Goal: Task Accomplishment & Management: Manage account settings

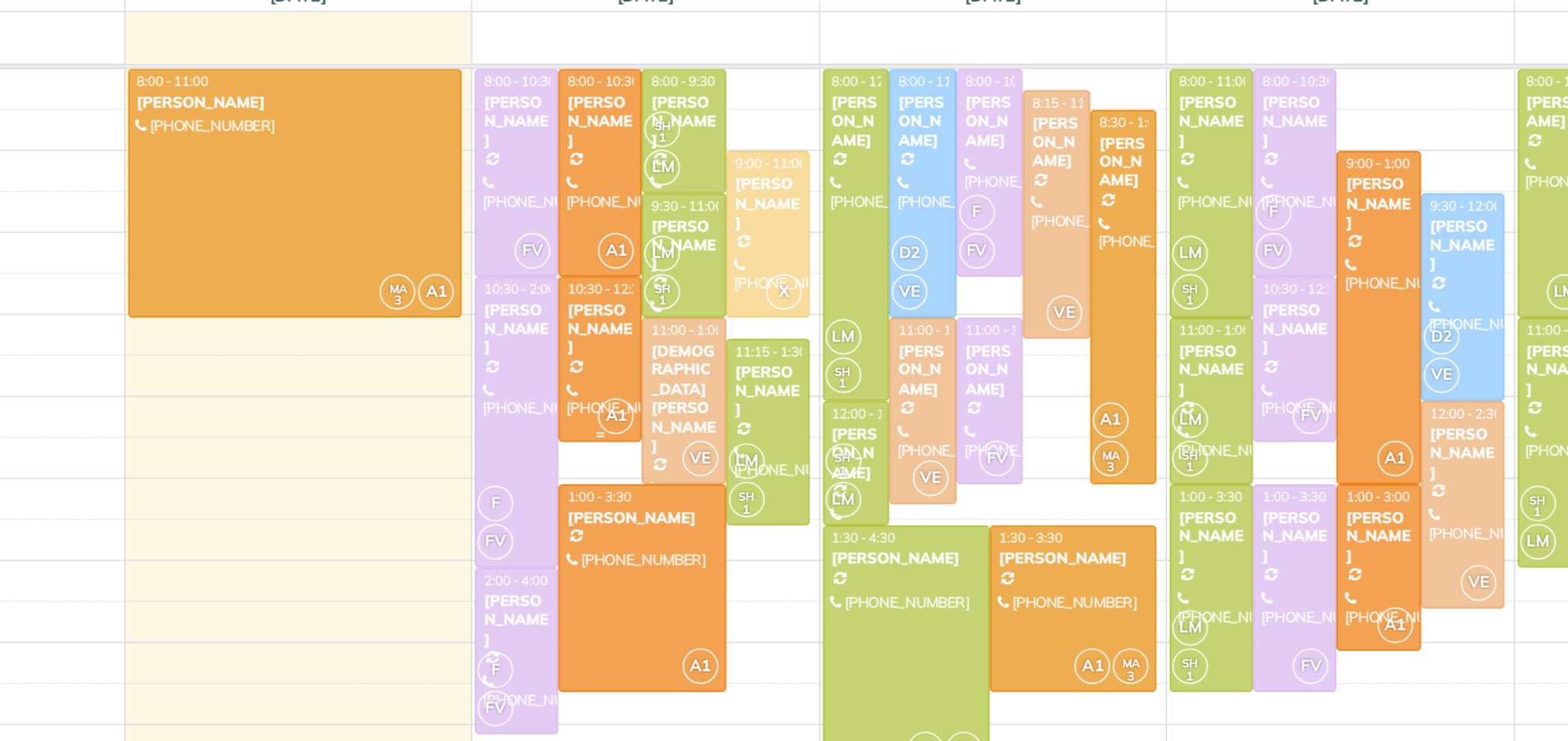
scroll to position [9, 0]
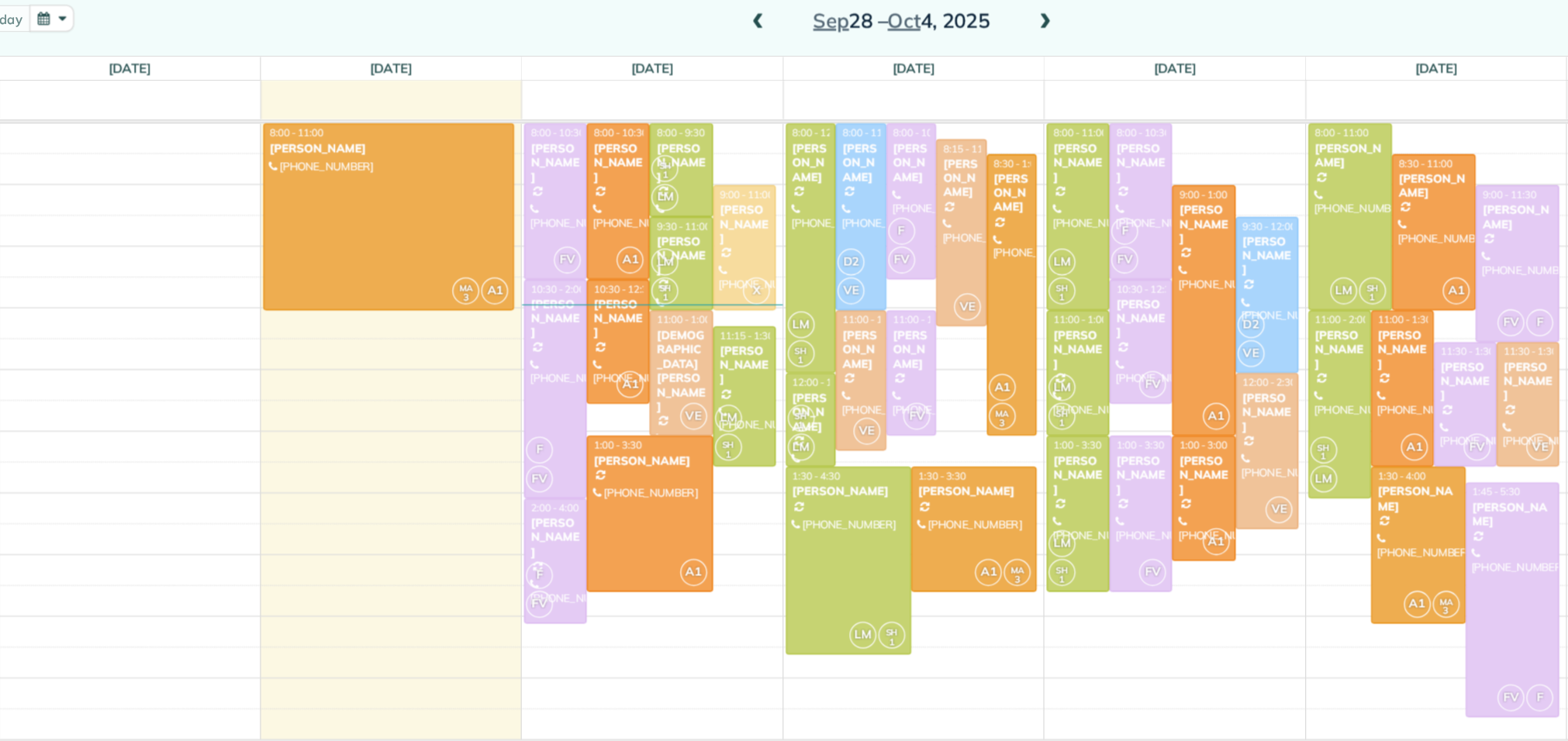
click at [949, 112] on span at bounding box center [945, 115] width 17 height 14
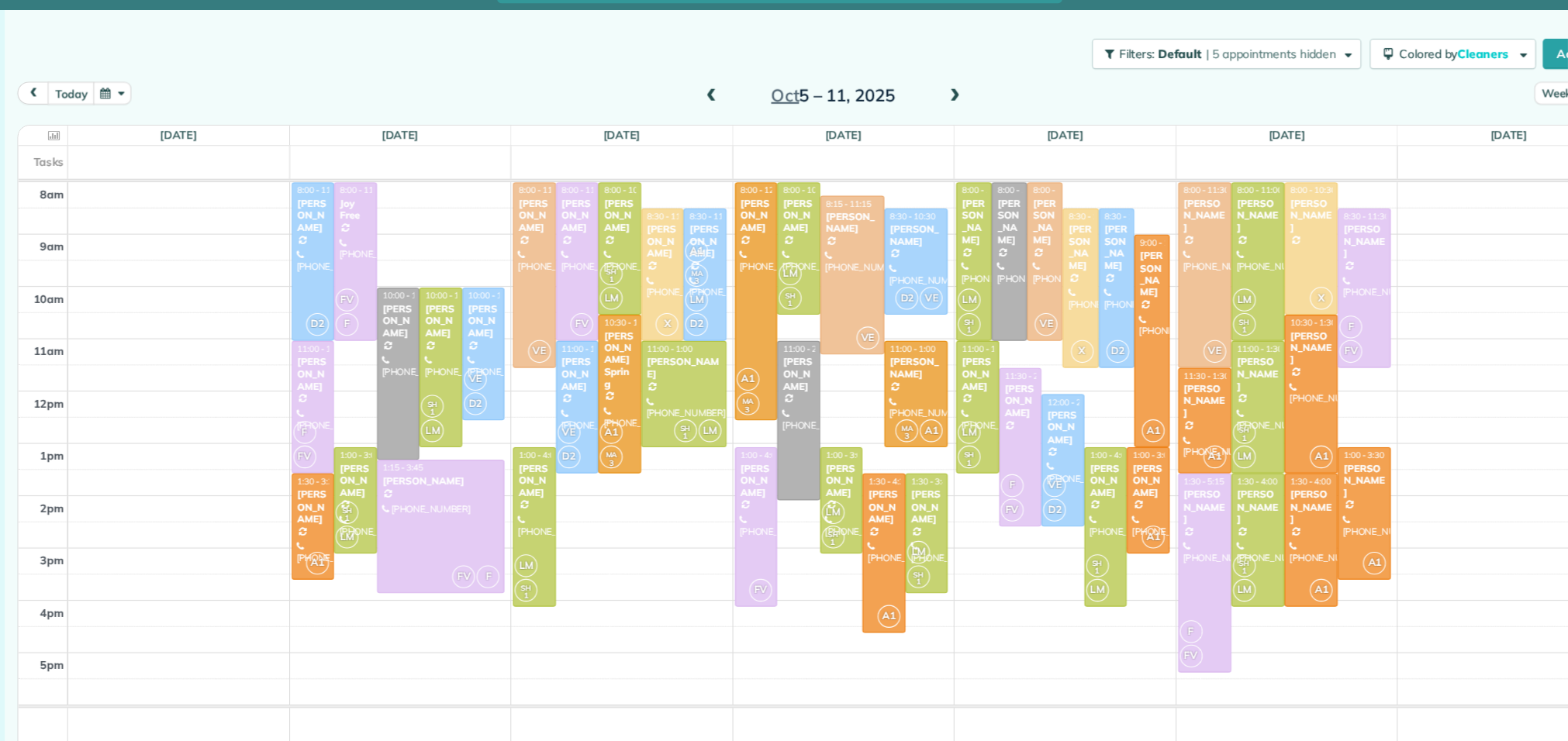
click at [724, 108] on span at bounding box center [721, 115] width 17 height 14
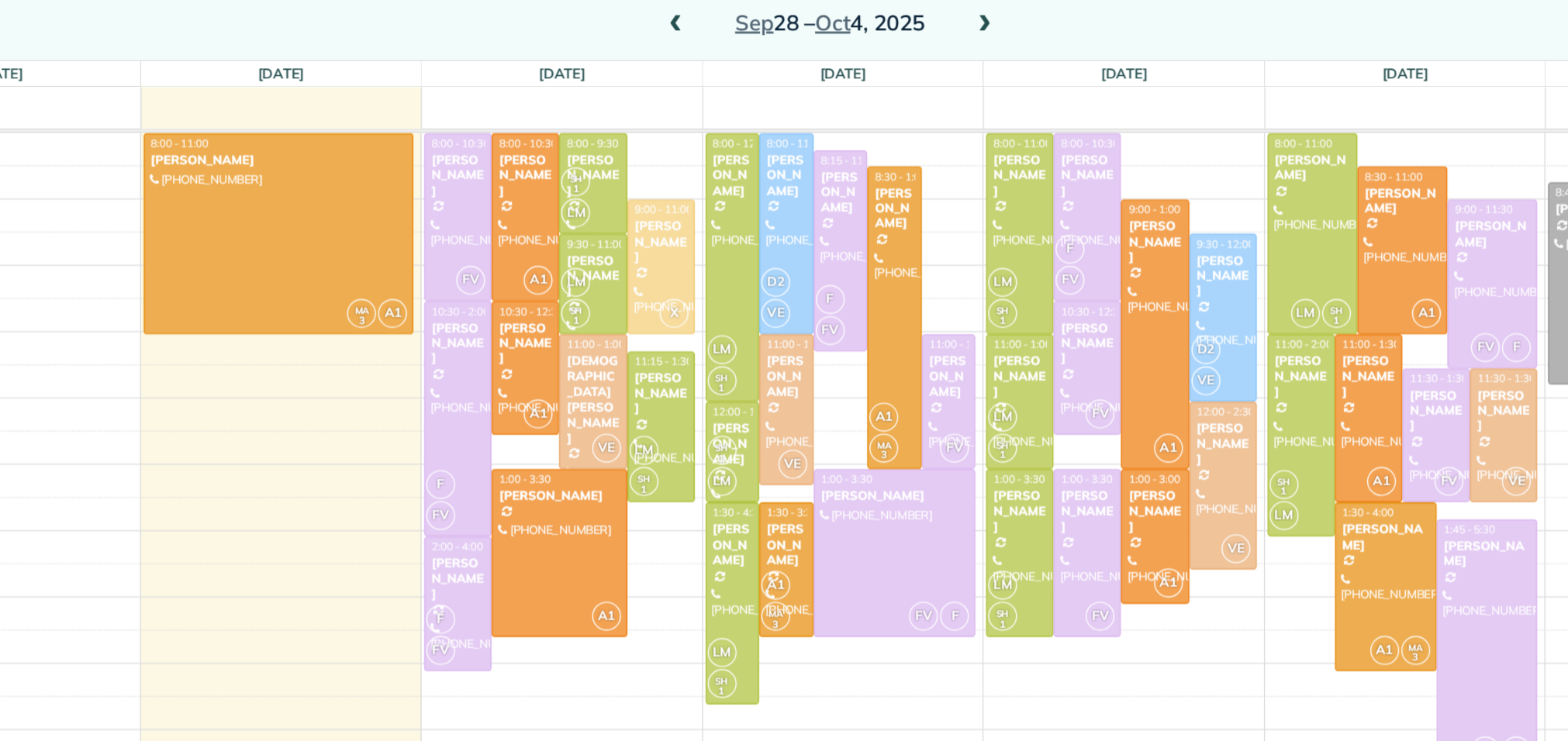
click at [945, 119] on span at bounding box center [945, 115] width 17 height 14
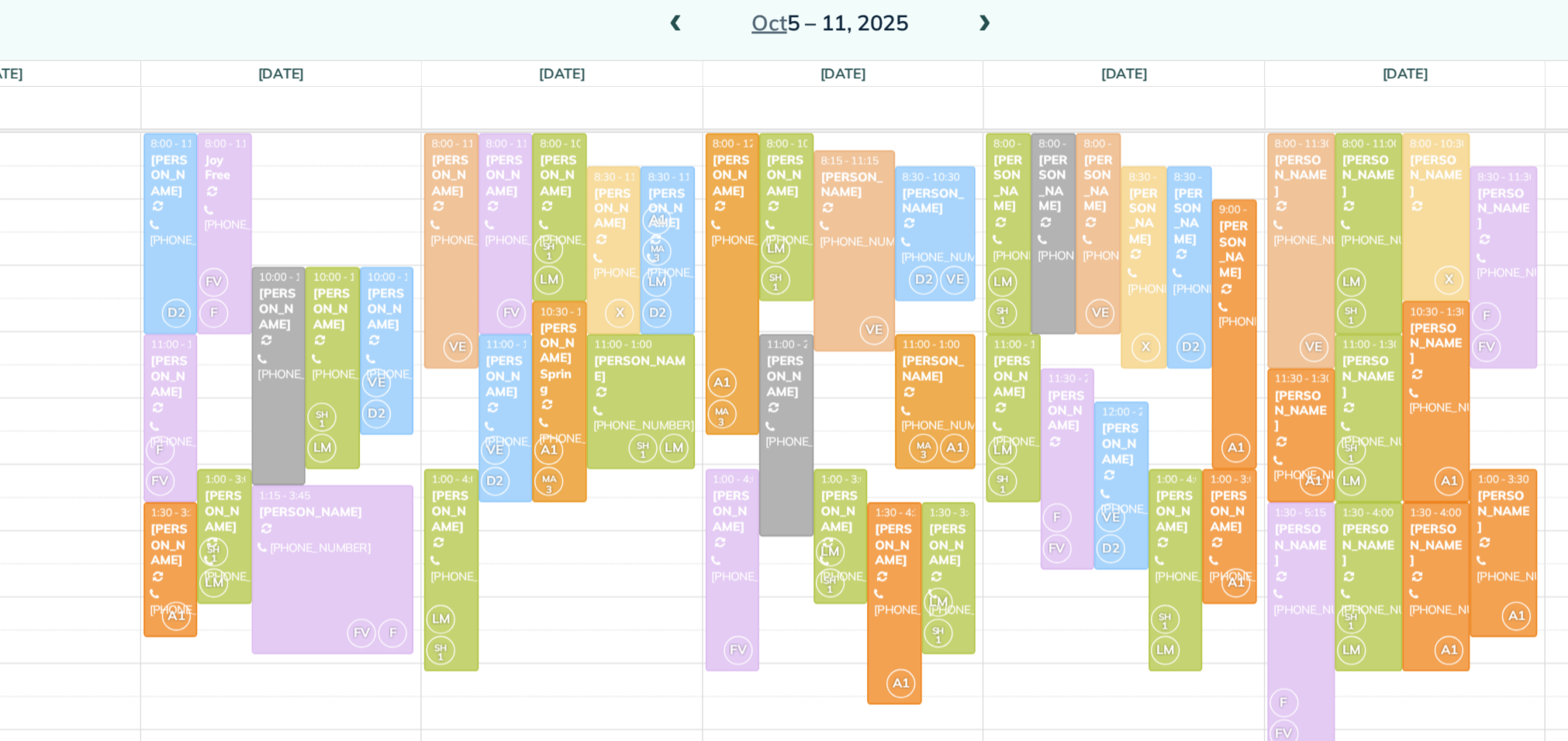
click at [723, 110] on span at bounding box center [721, 115] width 17 height 14
